Goal: Task Accomplishment & Management: Complete application form

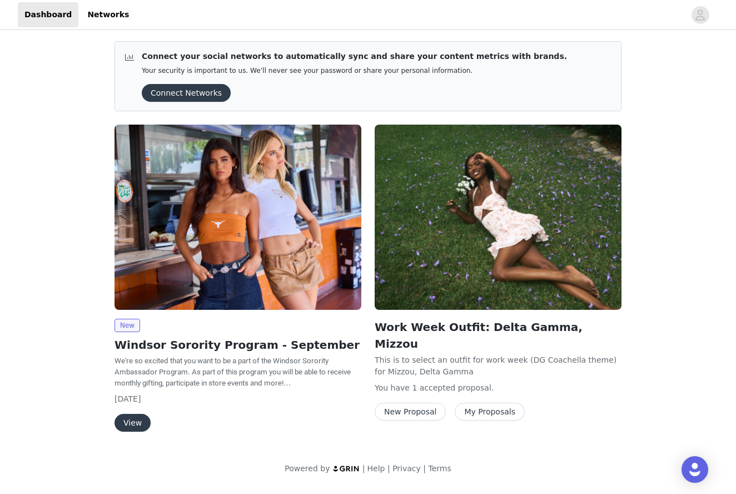
click at [134, 419] on button "View" at bounding box center [133, 423] width 36 height 18
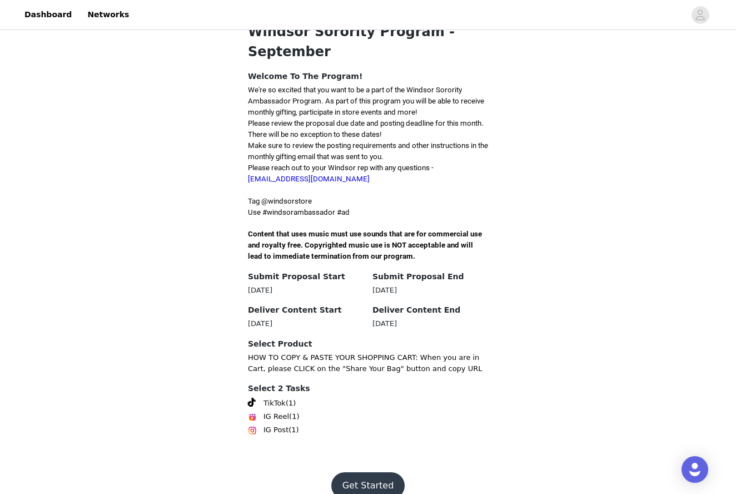
scroll to position [231, 0]
click at [382, 473] on button "Get Started" at bounding box center [368, 486] width 74 height 27
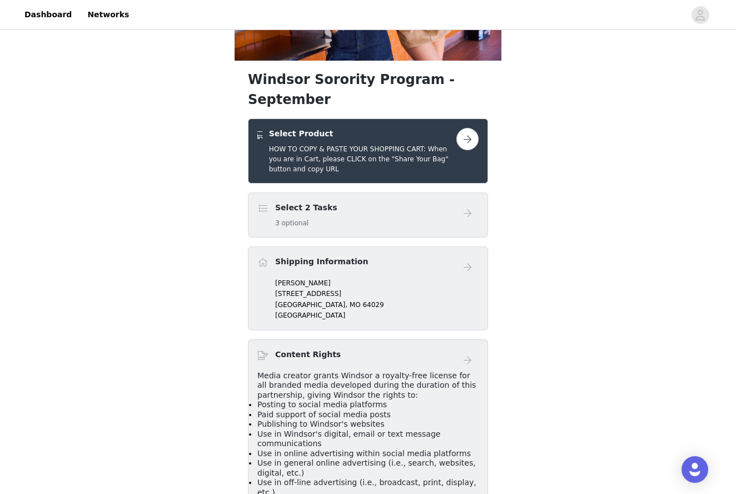
scroll to position [151, 0]
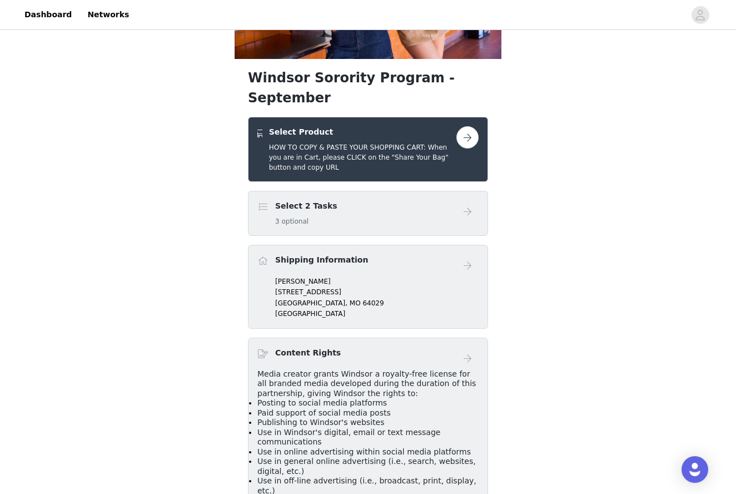
click at [468, 126] on button "button" at bounding box center [468, 137] width 22 height 22
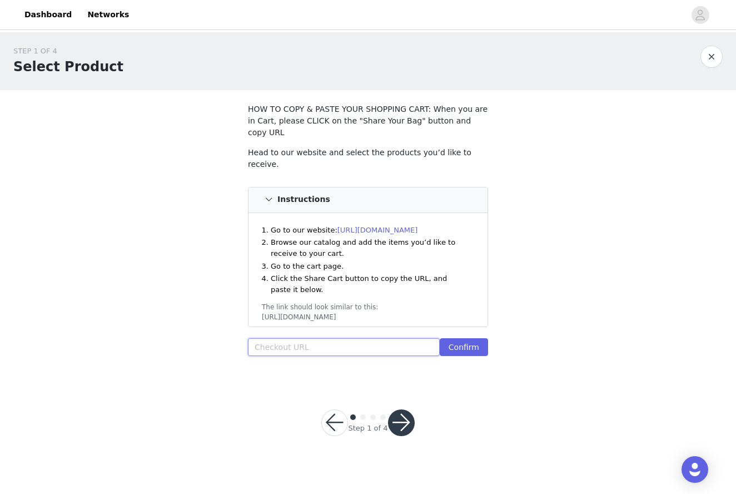
click at [328, 338] on input "text" at bounding box center [344, 347] width 192 height 18
paste input "[URL][DOMAIN_NAME]"
type input "[URL][DOMAIN_NAME]"
click at [481, 338] on button "Confirm" at bounding box center [464, 347] width 48 height 18
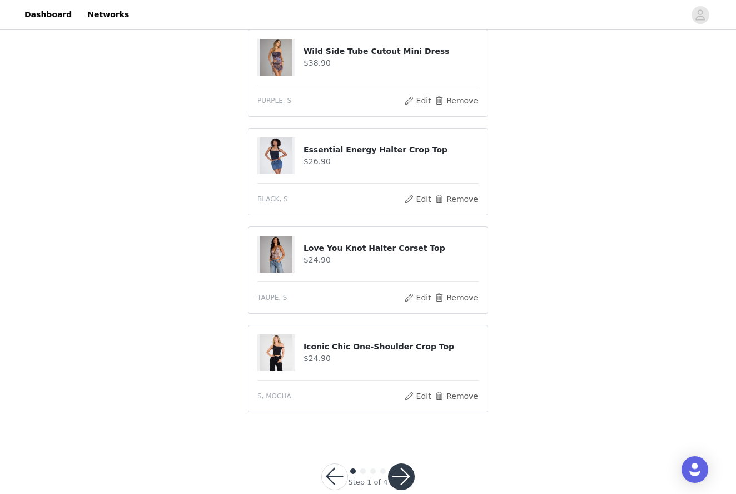
scroll to position [628, 0]
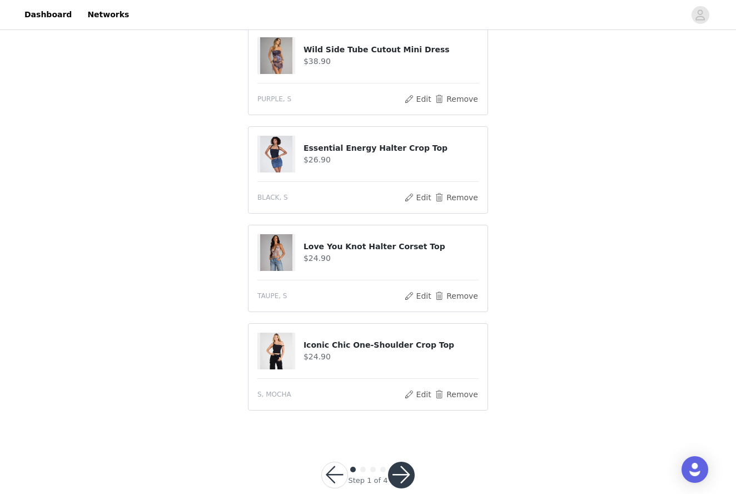
click at [401, 462] on button "button" at bounding box center [401, 475] width 27 height 27
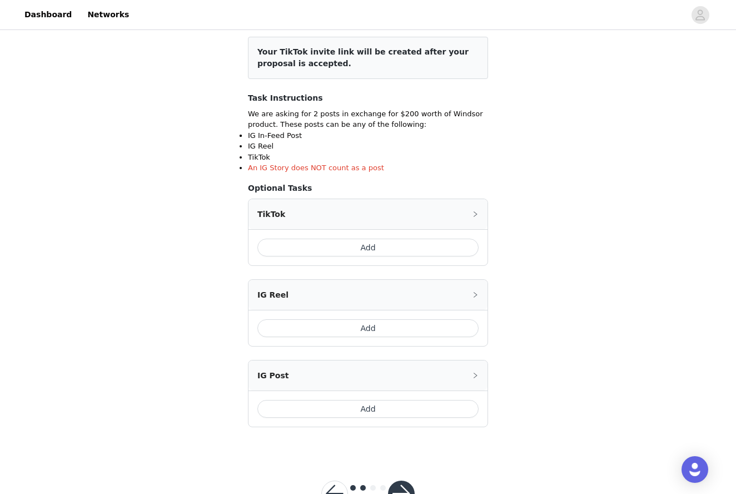
scroll to position [140, 0]
click at [425, 242] on button "Add" at bounding box center [367, 246] width 221 height 18
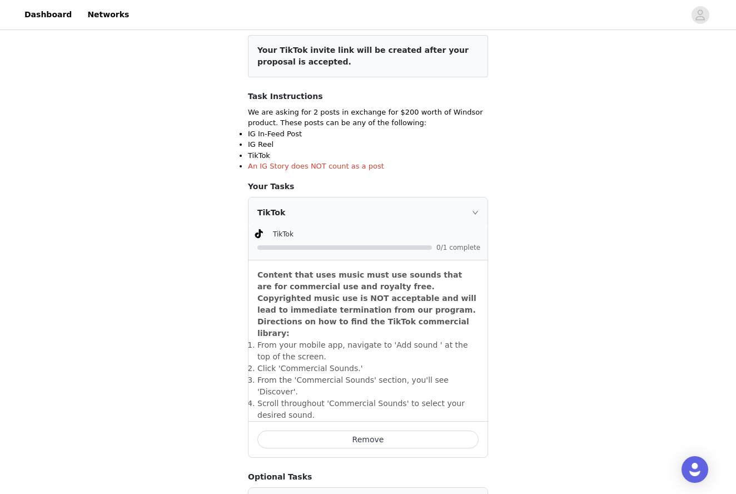
click at [461, 213] on div "TikTok" at bounding box center [368, 212] width 239 height 30
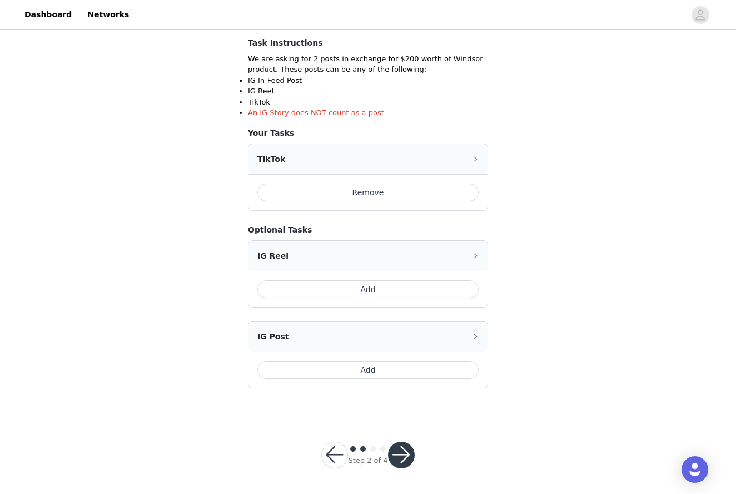
scroll to position [192, 0]
click at [404, 460] on button "button" at bounding box center [401, 456] width 27 height 27
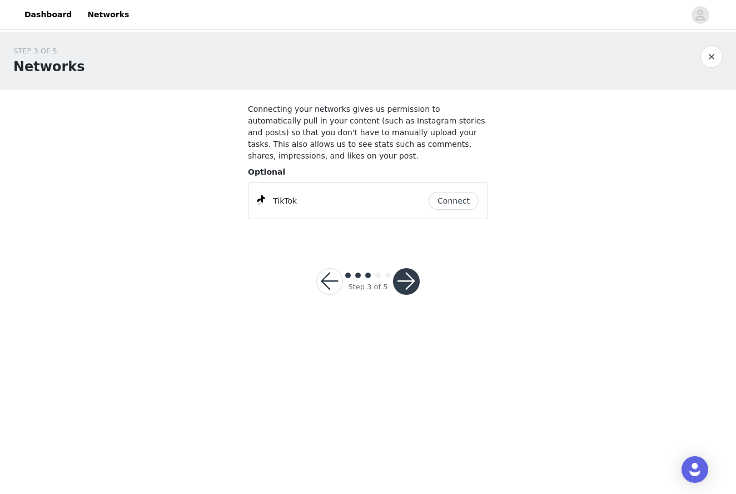
click at [459, 206] on button "Connect" at bounding box center [454, 201] width 50 height 18
click at [405, 289] on button "button" at bounding box center [406, 281] width 27 height 27
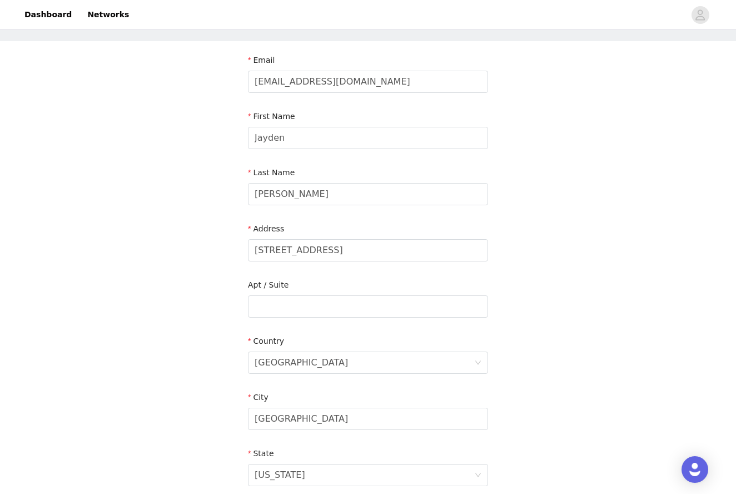
scroll to position [51, 0]
drag, startPoint x: 349, startPoint y: 249, endPoint x: 200, endPoint y: 251, distance: 149.6
type input "418 w Old Plank Rd"
click at [302, 307] on input "text" at bounding box center [368, 305] width 240 height 22
type input "102"
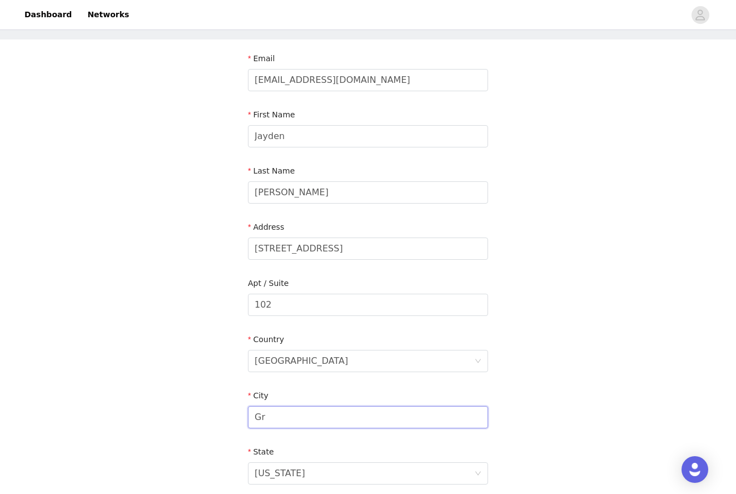
type input "G"
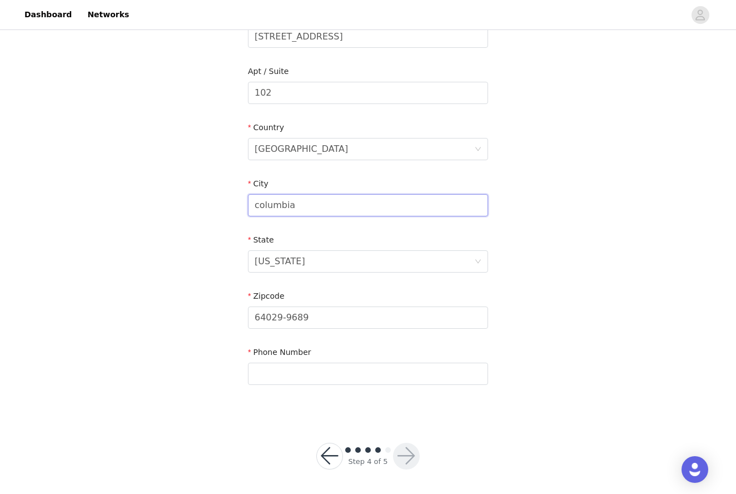
scroll to position [264, 0]
type input "columbia"
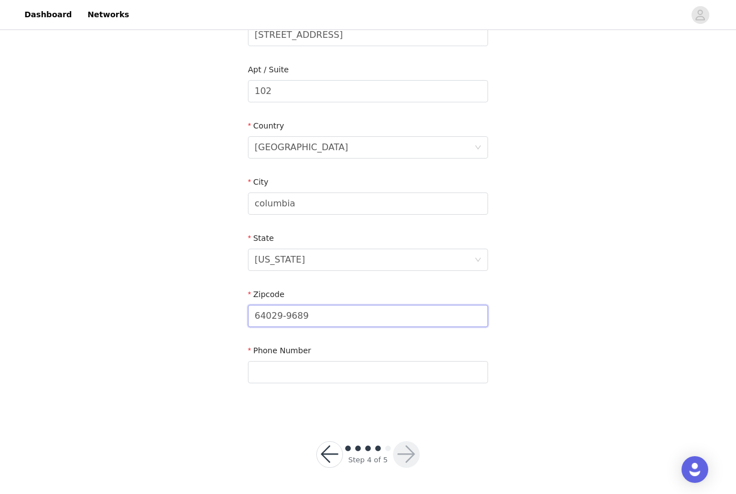
drag, startPoint x: 315, startPoint y: 321, endPoint x: 237, endPoint y: 319, distance: 77.3
type input "5"
type input "65203"
click at [329, 384] on div "Phone Number" at bounding box center [368, 366] width 240 height 43
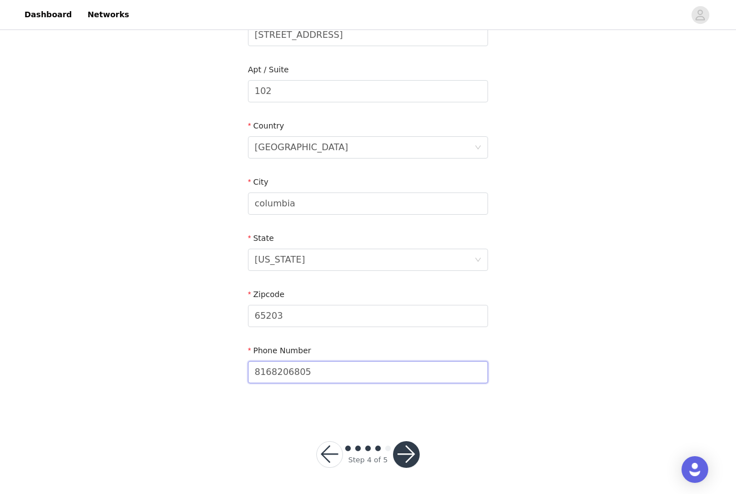
type input "8168206805"
click at [408, 443] on button "button" at bounding box center [406, 454] width 27 height 27
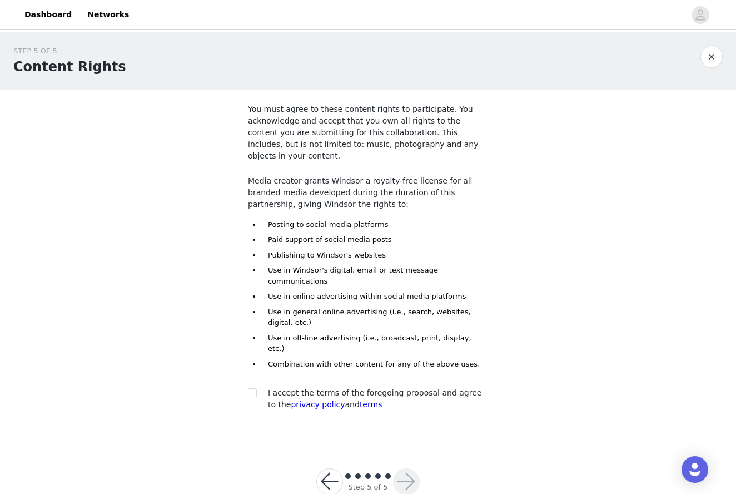
click at [252, 348] on div "You must agree to these content rights to participate. You acknowledge and acce…" at bounding box center [368, 259] width 240 height 312
click at [253, 387] on div "I accept the terms of the foregoing proposal and agree to the privacy policy an…" at bounding box center [368, 398] width 240 height 23
click at [252, 388] on input "checkbox" at bounding box center [252, 392] width 8 height 8
checkbox input "true"
click at [412, 468] on button "button" at bounding box center [406, 481] width 27 height 27
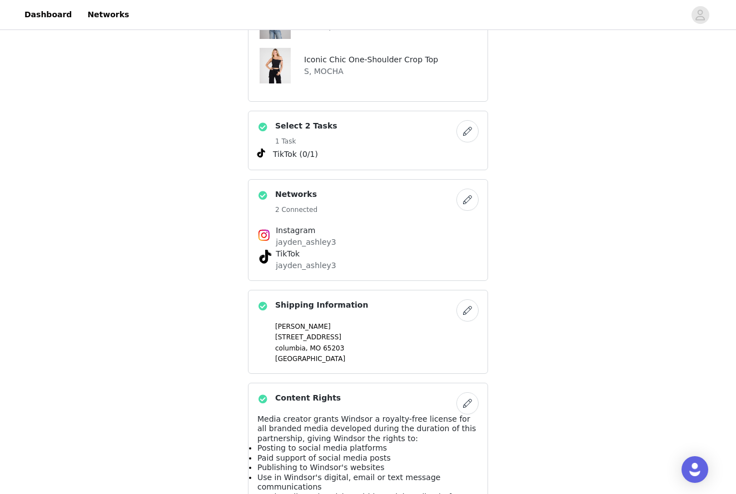
scroll to position [524, 0]
click at [475, 120] on button "button" at bounding box center [468, 131] width 22 height 22
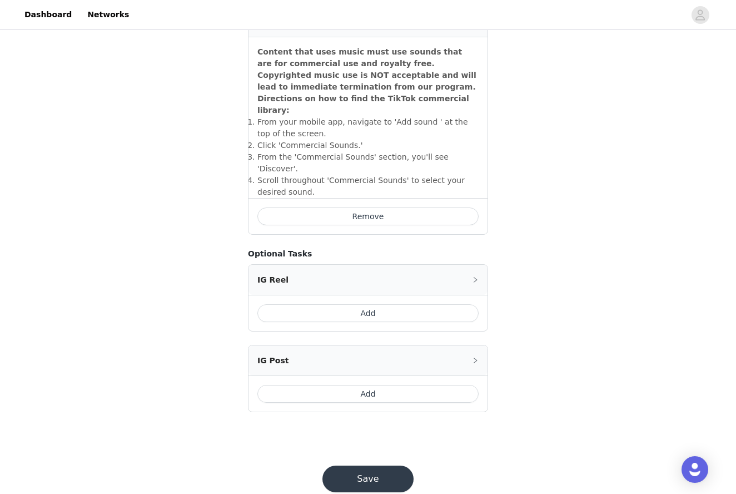
scroll to position [363, 0]
click at [397, 385] on button "Add" at bounding box center [367, 394] width 221 height 18
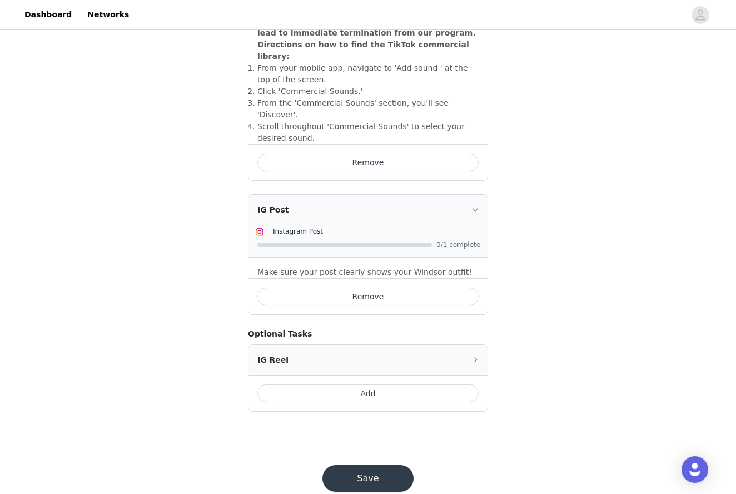
scroll to position [416, 0]
click at [370, 453] on div "Save" at bounding box center [368, 479] width 118 height 53
click at [373, 466] on button "Save" at bounding box center [368, 479] width 91 height 27
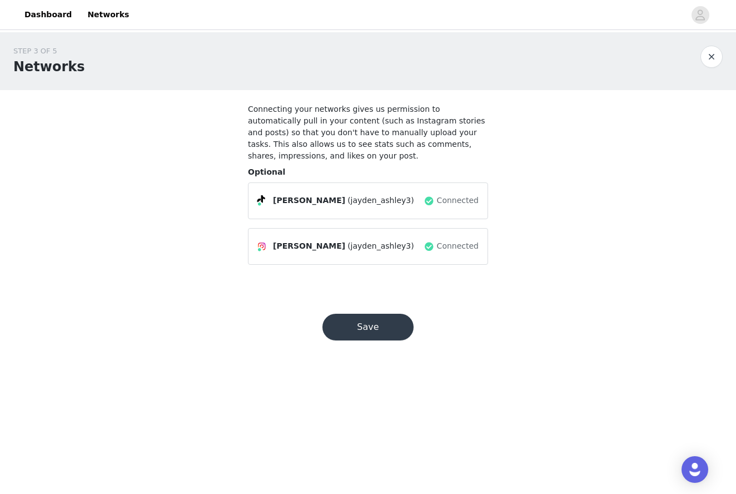
click at [374, 326] on button "Save" at bounding box center [368, 327] width 91 height 27
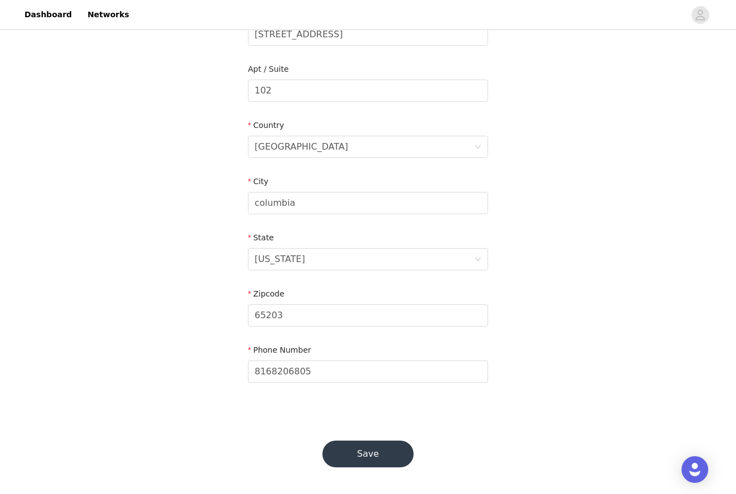
scroll to position [264, 0]
click at [379, 457] on button "Save" at bounding box center [368, 454] width 91 height 27
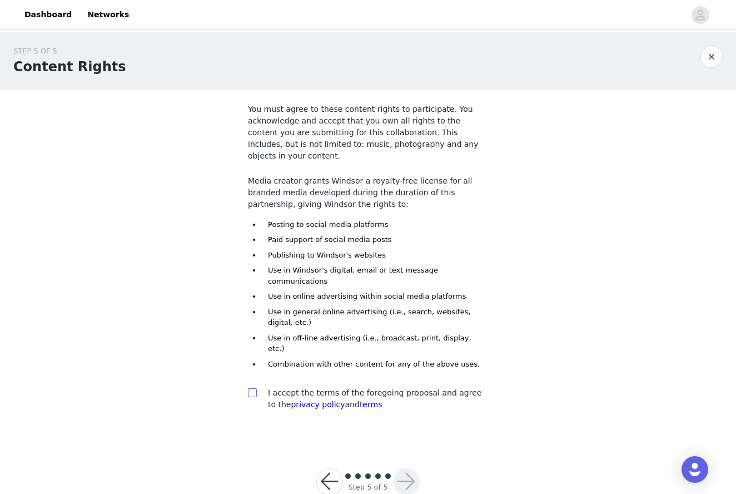
click at [250, 388] on input "checkbox" at bounding box center [252, 392] width 8 height 8
checkbox input "true"
click at [396, 468] on button "button" at bounding box center [406, 481] width 27 height 27
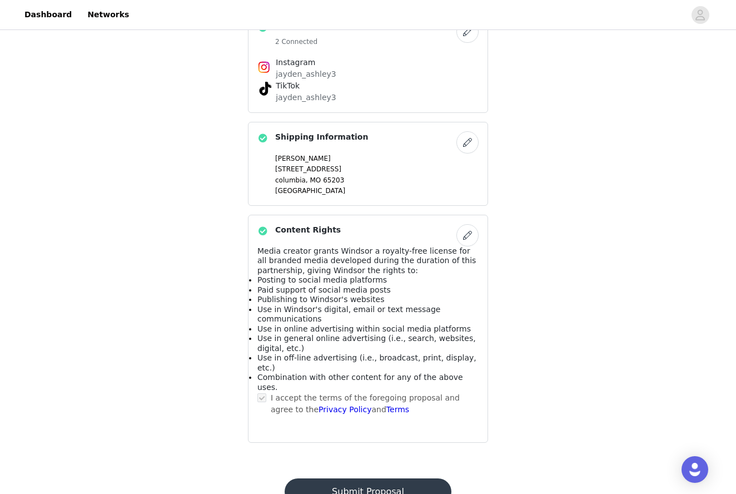
click at [384, 478] on button "Submit Proposal" at bounding box center [368, 491] width 166 height 27
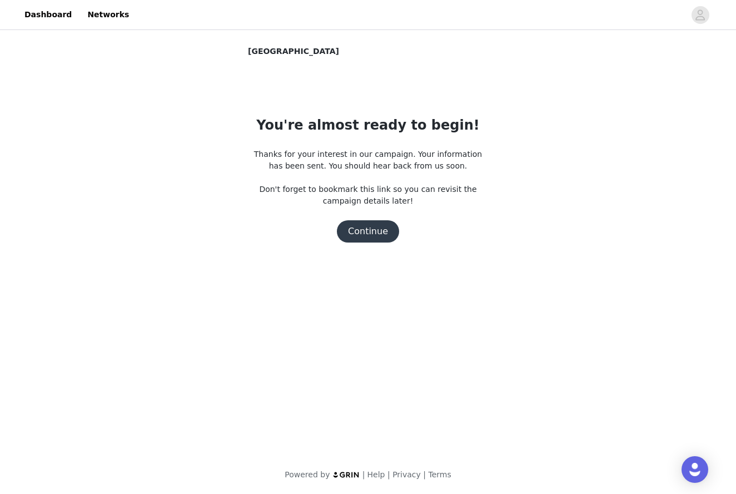
click at [388, 236] on button "Continue" at bounding box center [368, 231] width 62 height 22
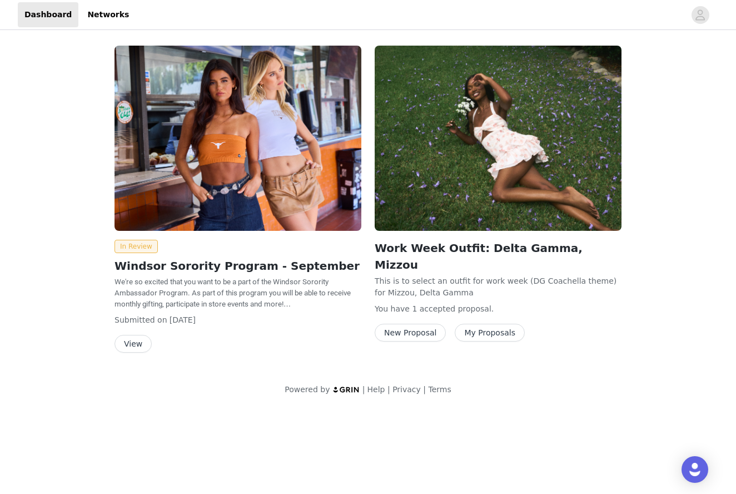
click at [135, 342] on button "View" at bounding box center [133, 344] width 37 height 18
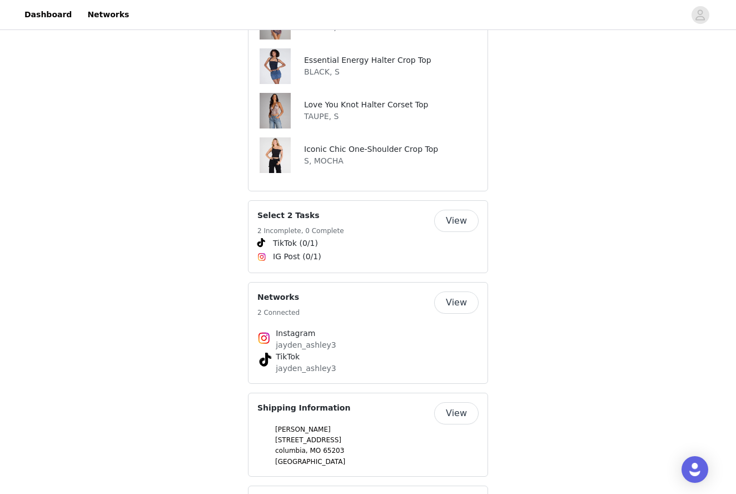
scroll to position [692, 0]
click at [464, 210] on button "View" at bounding box center [456, 221] width 44 height 22
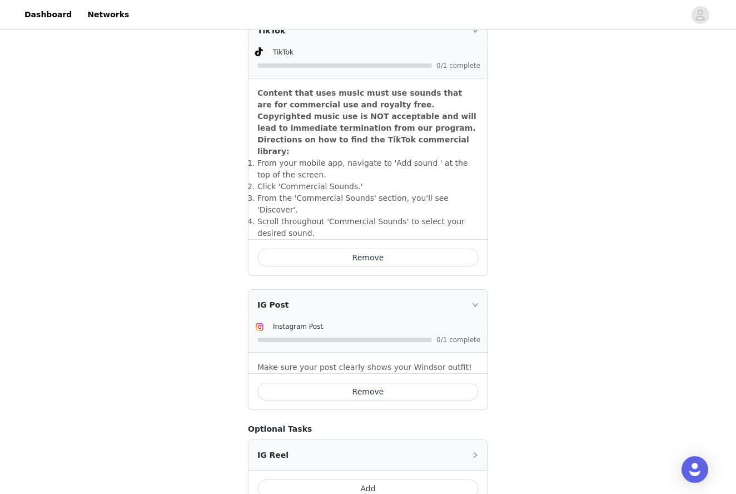
scroll to position [323, 0]
click at [467, 289] on div "IG Post" at bounding box center [368, 304] width 239 height 30
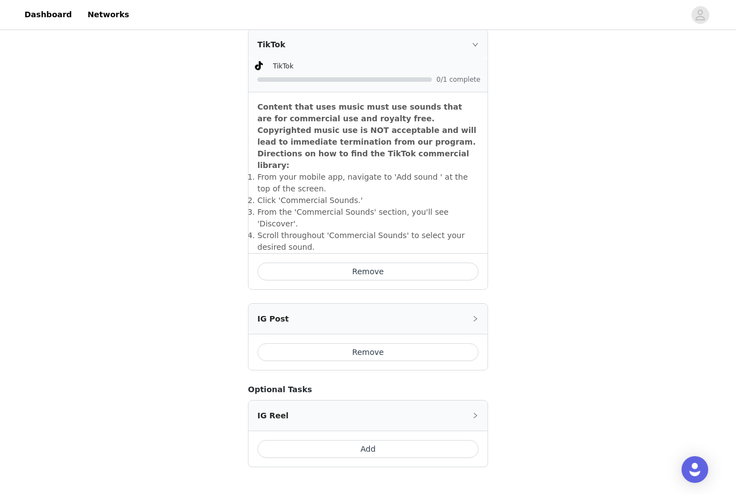
scroll to position [283, 0]
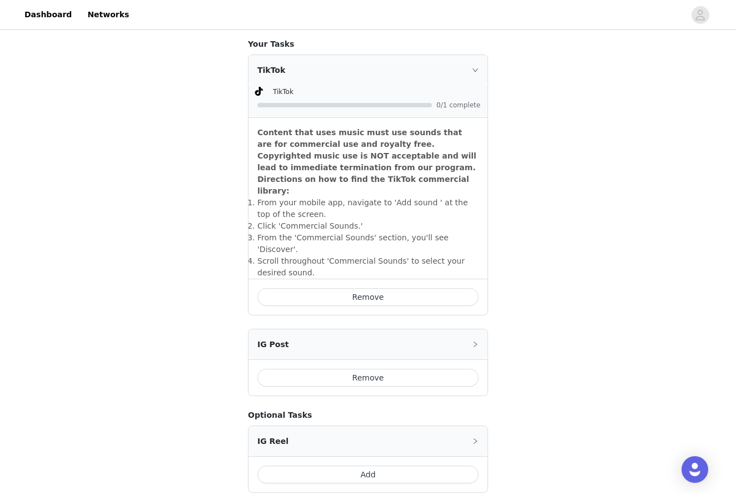
click at [477, 329] on div "IG Post" at bounding box center [368, 344] width 239 height 30
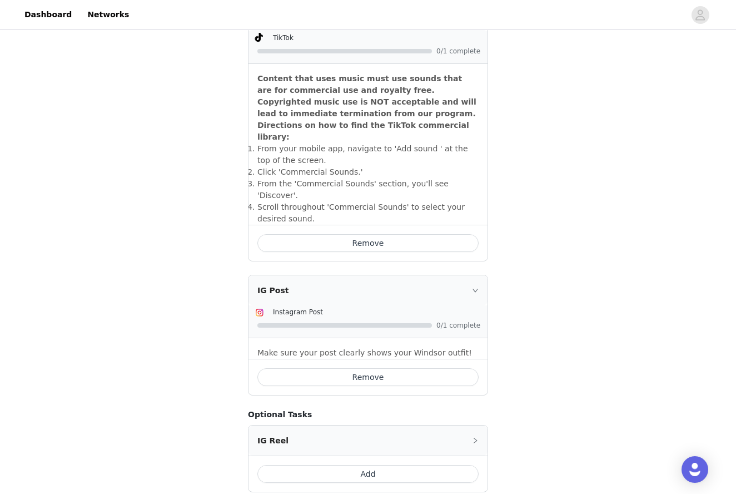
scroll to position [336, 0]
click at [331, 306] on div "Instagram Post" at bounding box center [377, 312] width 208 height 12
click at [264, 306] on span at bounding box center [261, 312] width 13 height 13
click at [268, 276] on div "IG Post" at bounding box center [368, 291] width 239 height 30
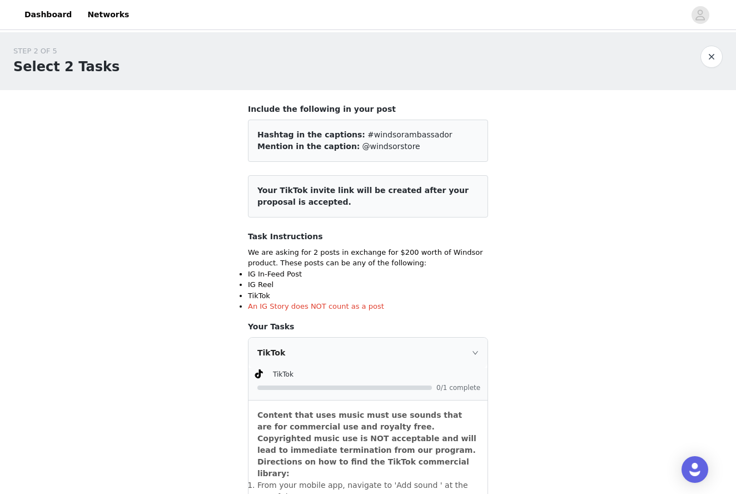
scroll to position [0, 0]
click at [477, 351] on icon "icon: right" at bounding box center [475, 352] width 7 height 7
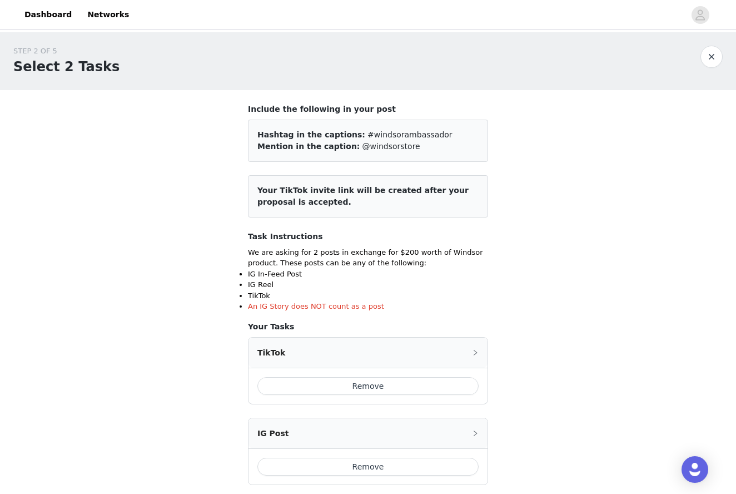
click at [712, 60] on button "button" at bounding box center [712, 57] width 22 height 22
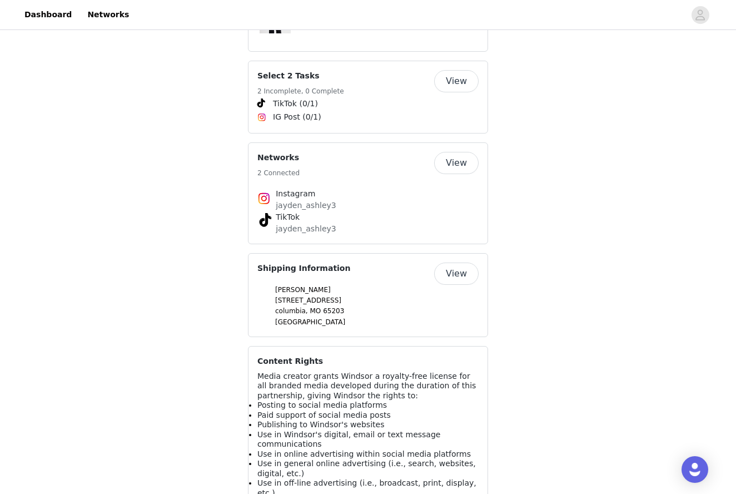
scroll to position [830, 0]
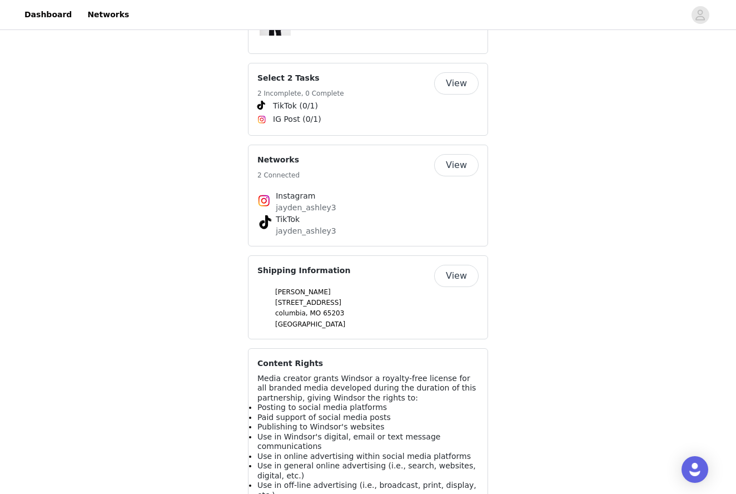
click at [464, 72] on button "View" at bounding box center [456, 83] width 44 height 22
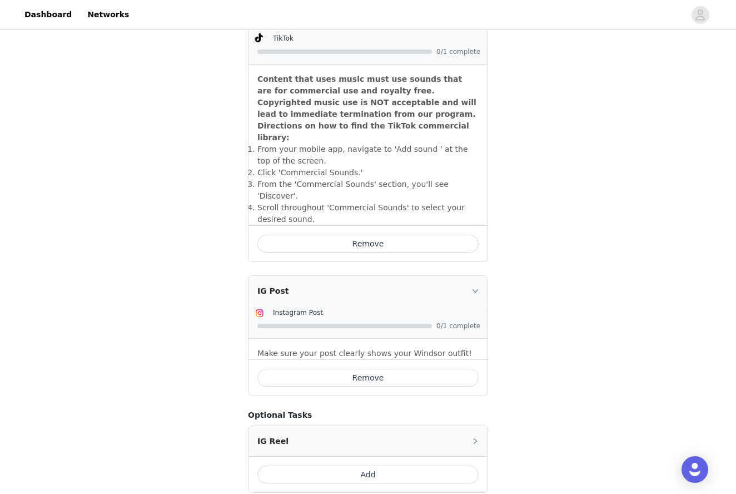
click at [354, 369] on button "Remove" at bounding box center [367, 378] width 221 height 18
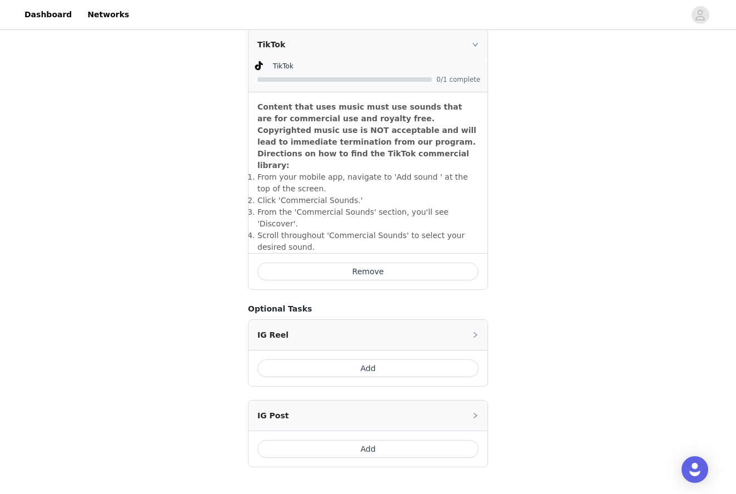
scroll to position [283, 0]
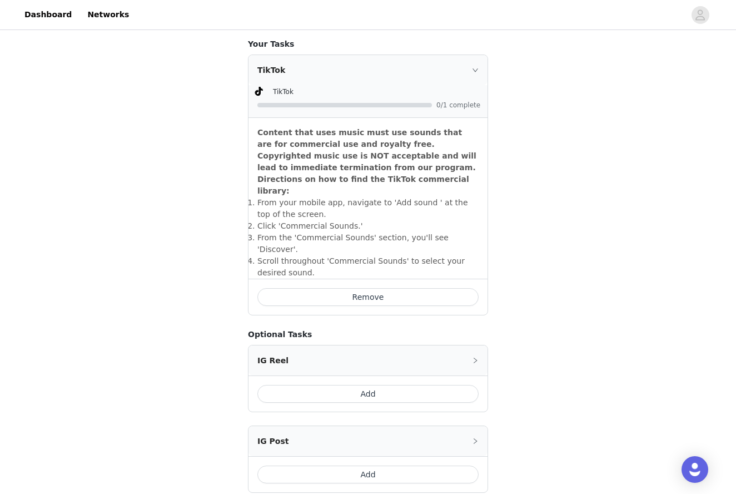
click at [353, 465] on button "Add" at bounding box center [367, 474] width 221 height 18
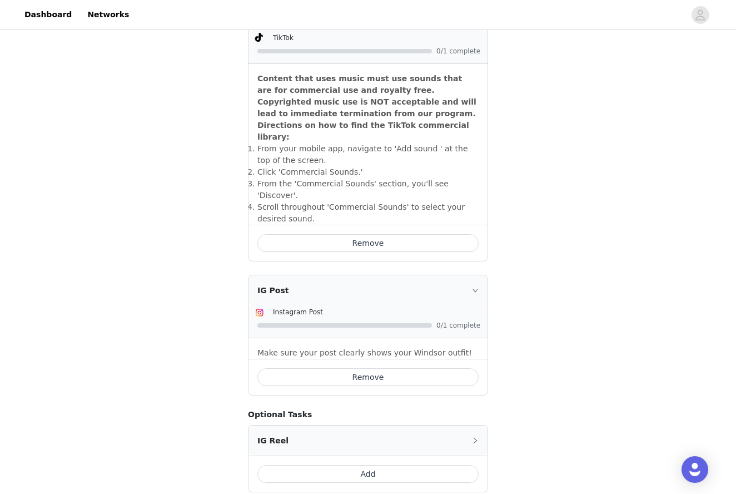
scroll to position [336, 0]
click at [316, 310] on div "Instagram Post 0/1 complete" at bounding box center [368, 322] width 239 height 32
click at [286, 309] on span "Instagram Post" at bounding box center [298, 313] width 50 height 8
click at [255, 309] on img at bounding box center [259, 313] width 9 height 9
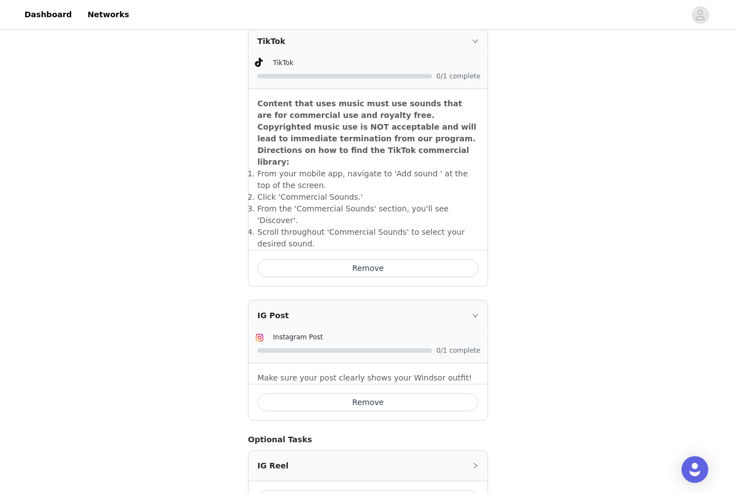
scroll to position [310, 0]
click at [475, 40] on icon "icon: right" at bounding box center [475, 42] width 7 height 7
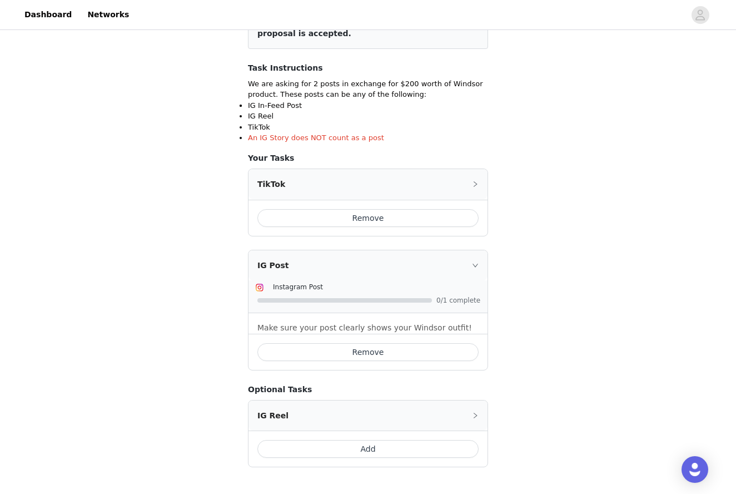
scroll to position [166, 0]
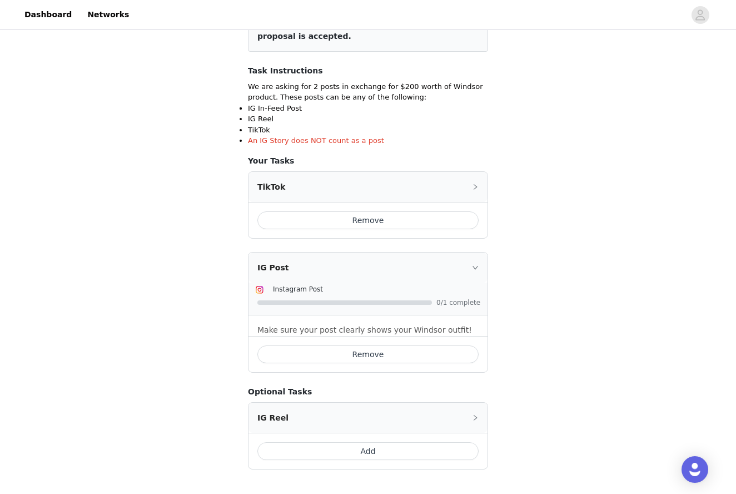
click at [477, 171] on div "TikTok TikTok 0/1 complete Content that uses music must use sounds that are for…" at bounding box center [368, 204] width 240 height 67
click at [476, 179] on div "TikTok" at bounding box center [368, 187] width 239 height 30
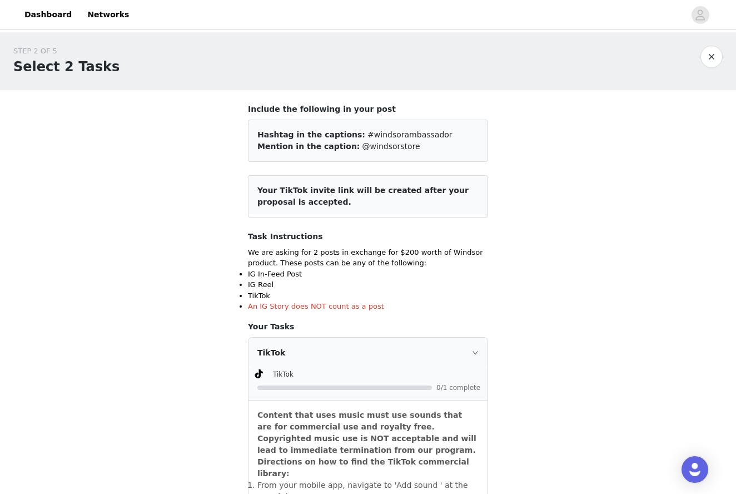
scroll to position [0, 0]
click at [717, 55] on button "button" at bounding box center [712, 57] width 22 height 22
